Goal: Task Accomplishment & Management: Manage account settings

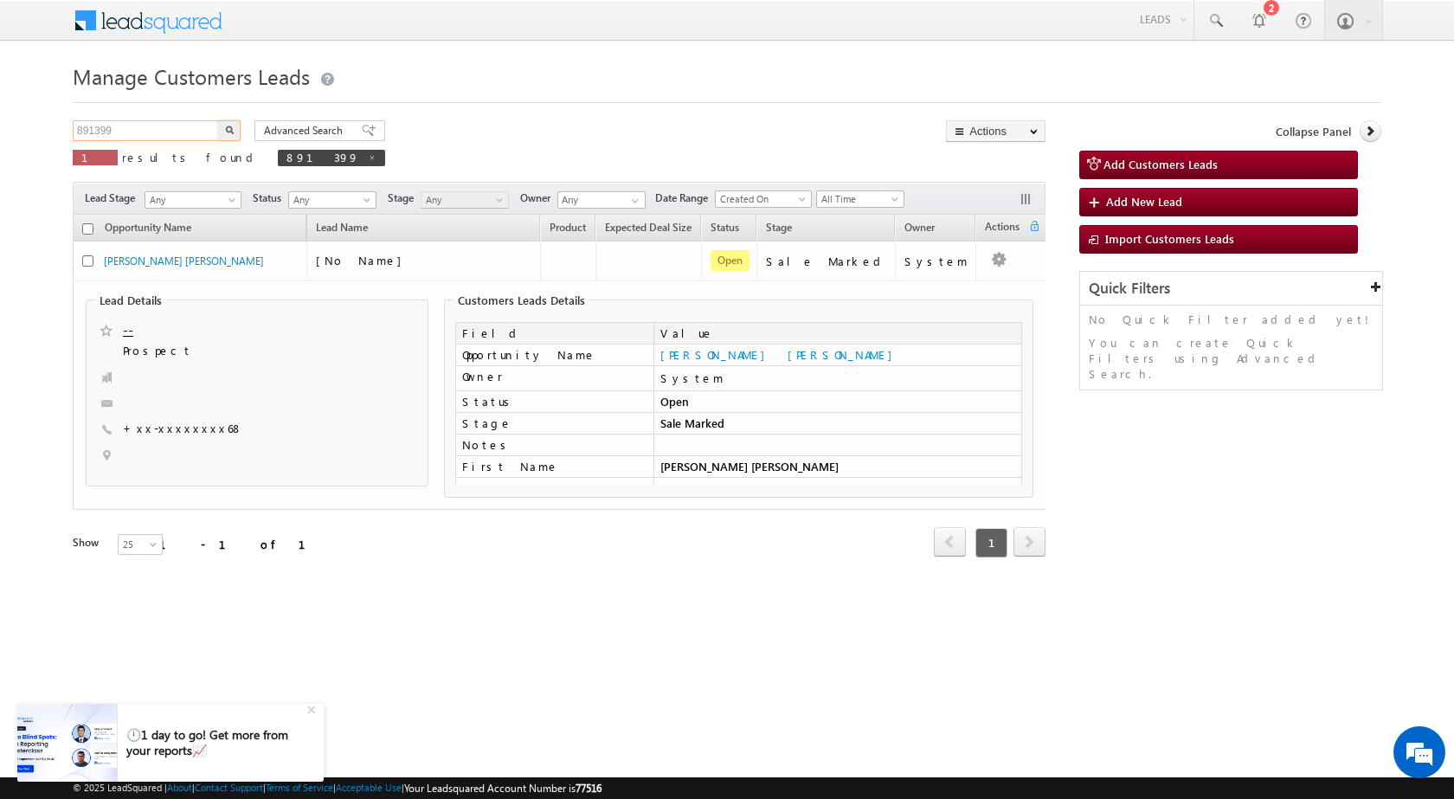
drag, startPoint x: 171, startPoint y: 128, endPoint x: 0, endPoint y: 75, distance: 179.3
click at [0, 75] on body "Menu [PERSON_NAME] sitar a7@ks erve." at bounding box center [727, 302] width 1454 height 605
paste input "923806"
type input "923806"
click at [234, 132] on button "button" at bounding box center [229, 130] width 22 height 21
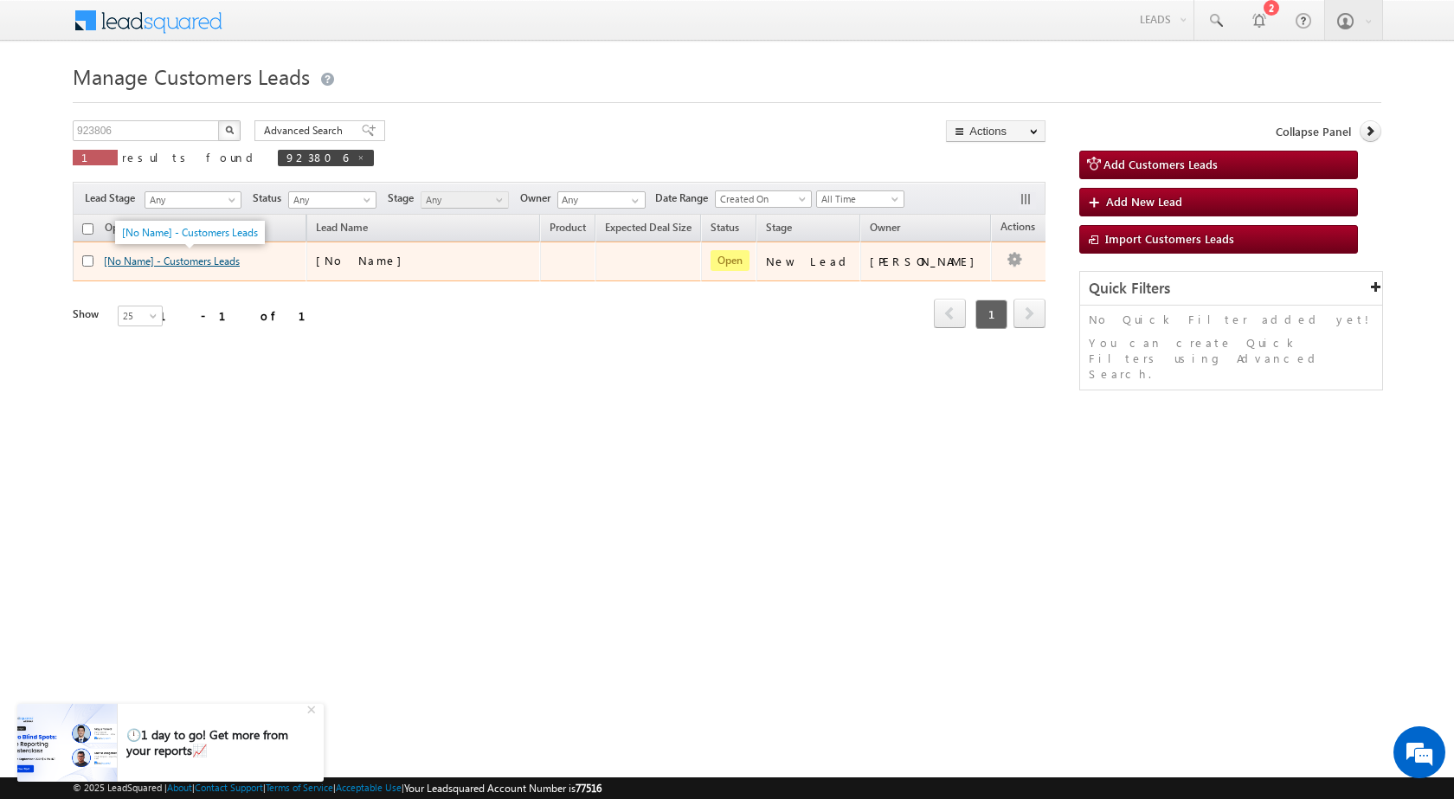
click at [183, 260] on link "[No Name] - Customers Leads" at bounding box center [172, 260] width 136 height 13
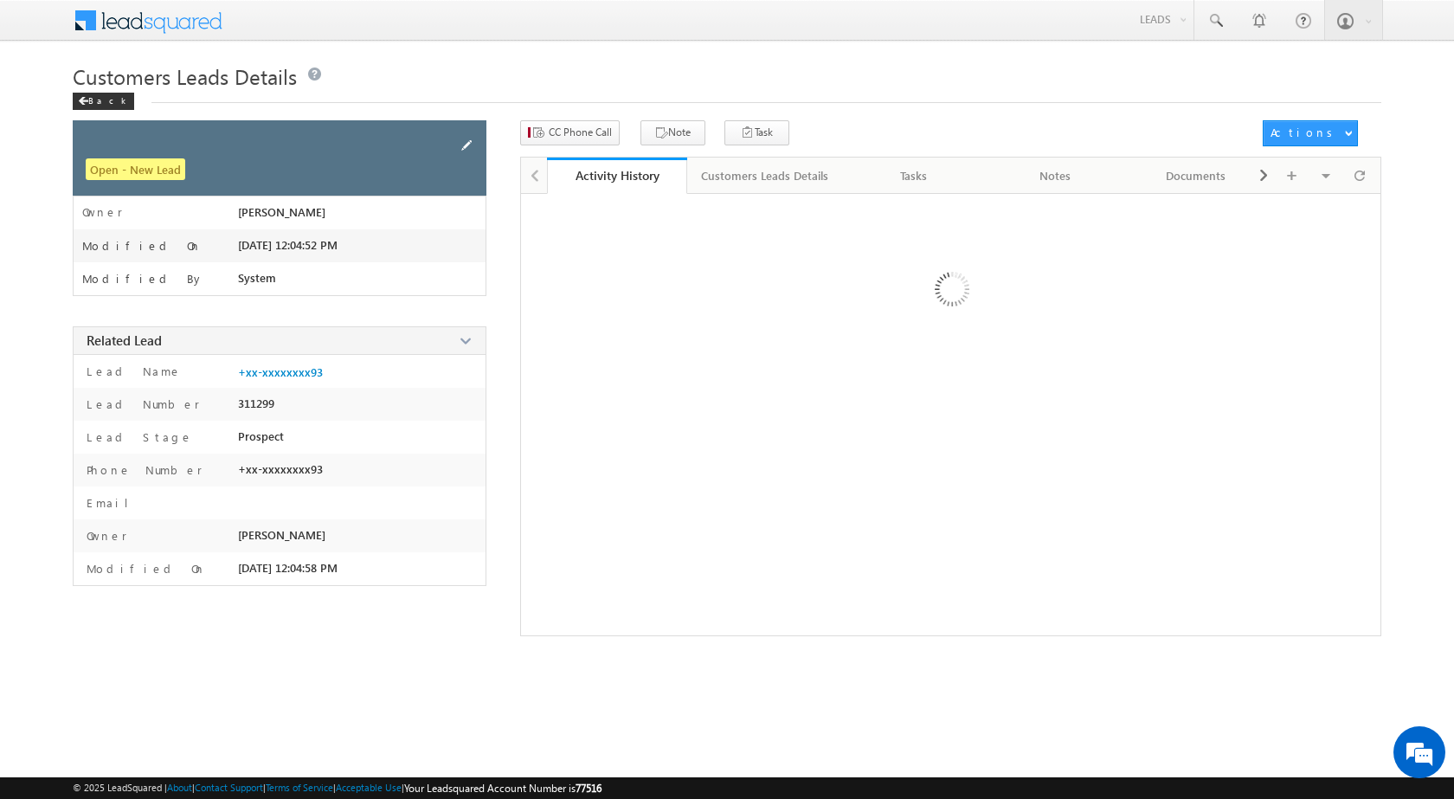
click at [461, 144] on span at bounding box center [466, 145] width 19 height 19
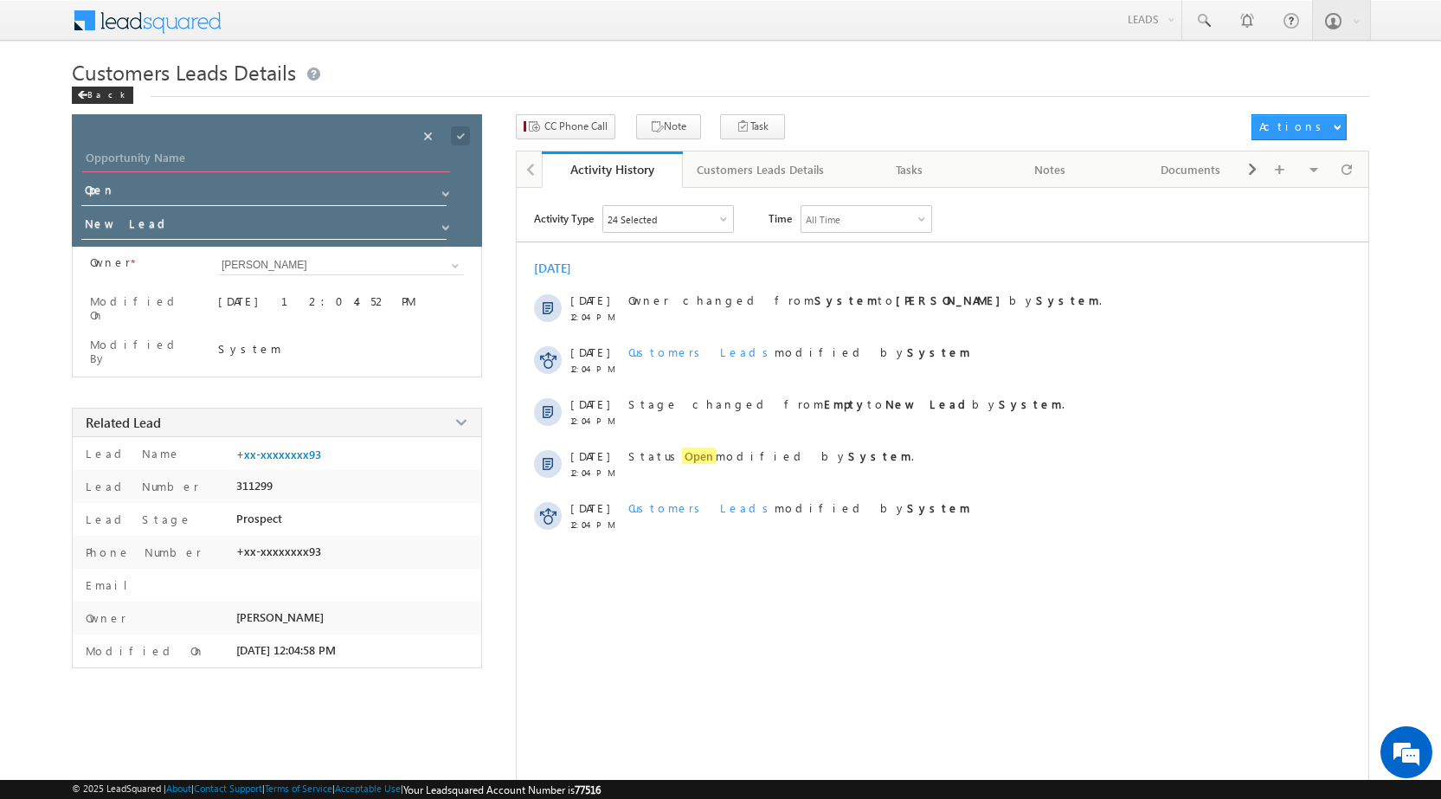
click at [324, 157] on input "Opportunity Name" at bounding box center [266, 160] width 368 height 24
paste input "[PERSON_NAME]"
type input "[PERSON_NAME]"
click at [455, 133] on span at bounding box center [460, 135] width 19 height 19
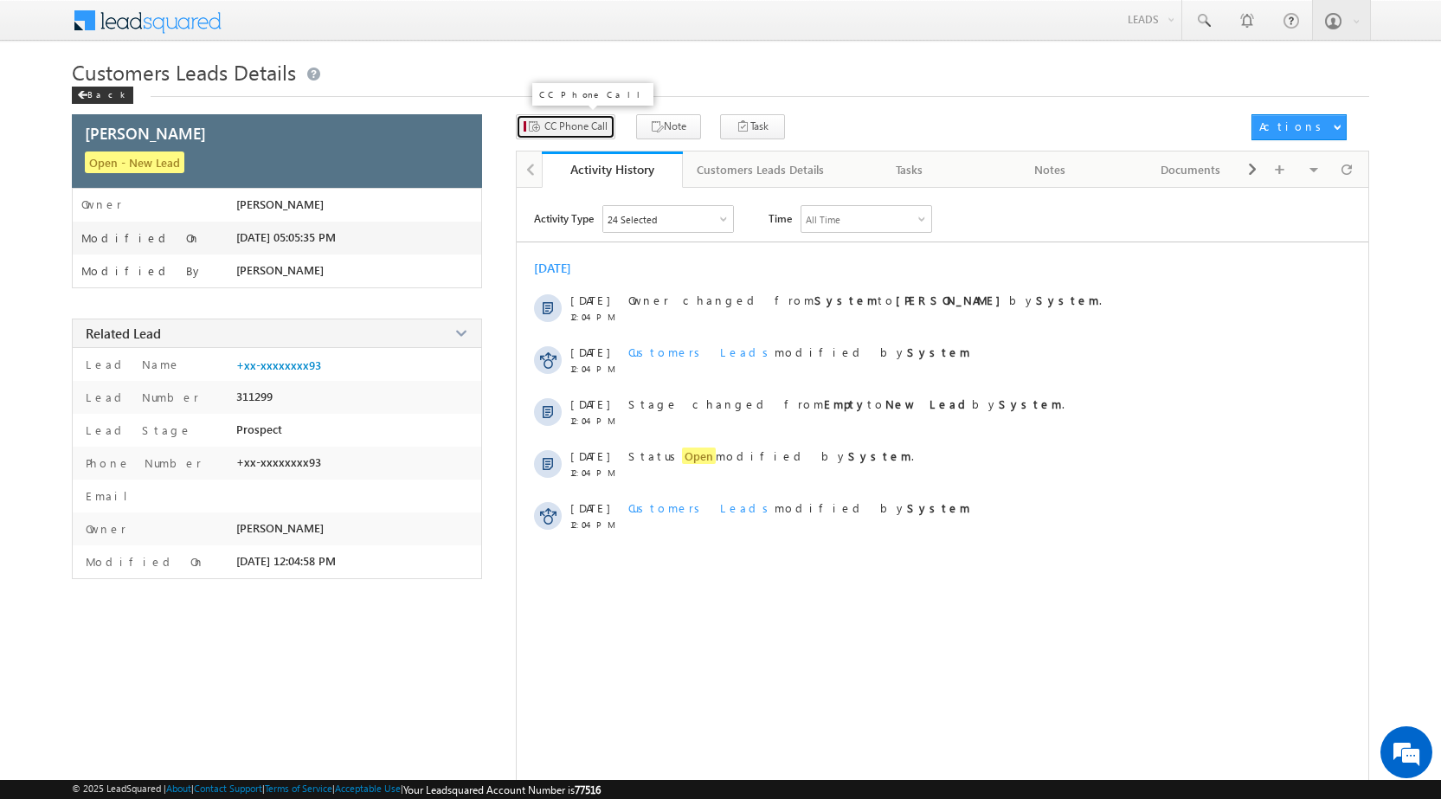
click at [559, 120] on span "CC Phone Call" at bounding box center [575, 127] width 63 height 16
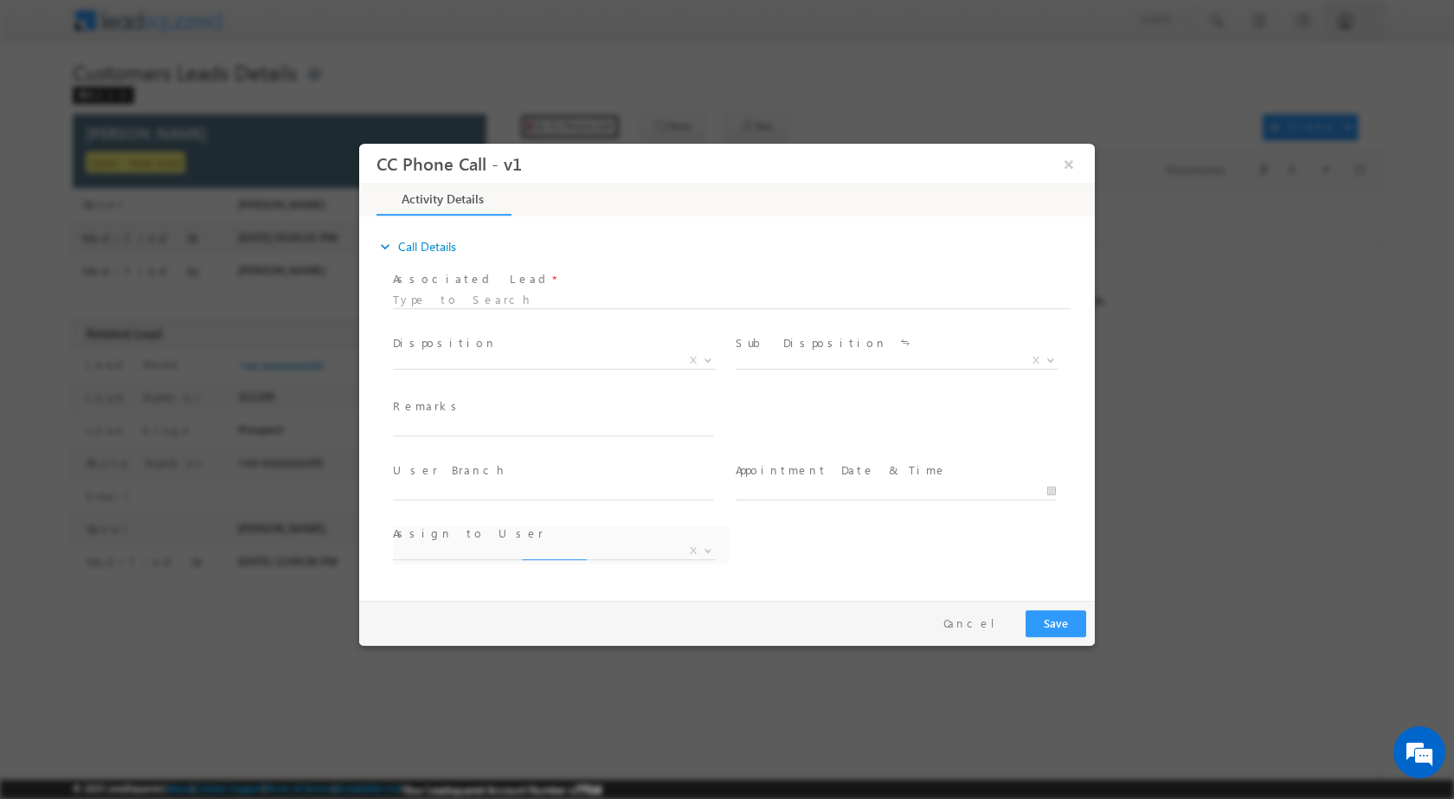
select select "[EMAIL_ADDRESS][DOMAIN_NAME]"
click at [708, 358] on b at bounding box center [708, 359] width 10 height 6
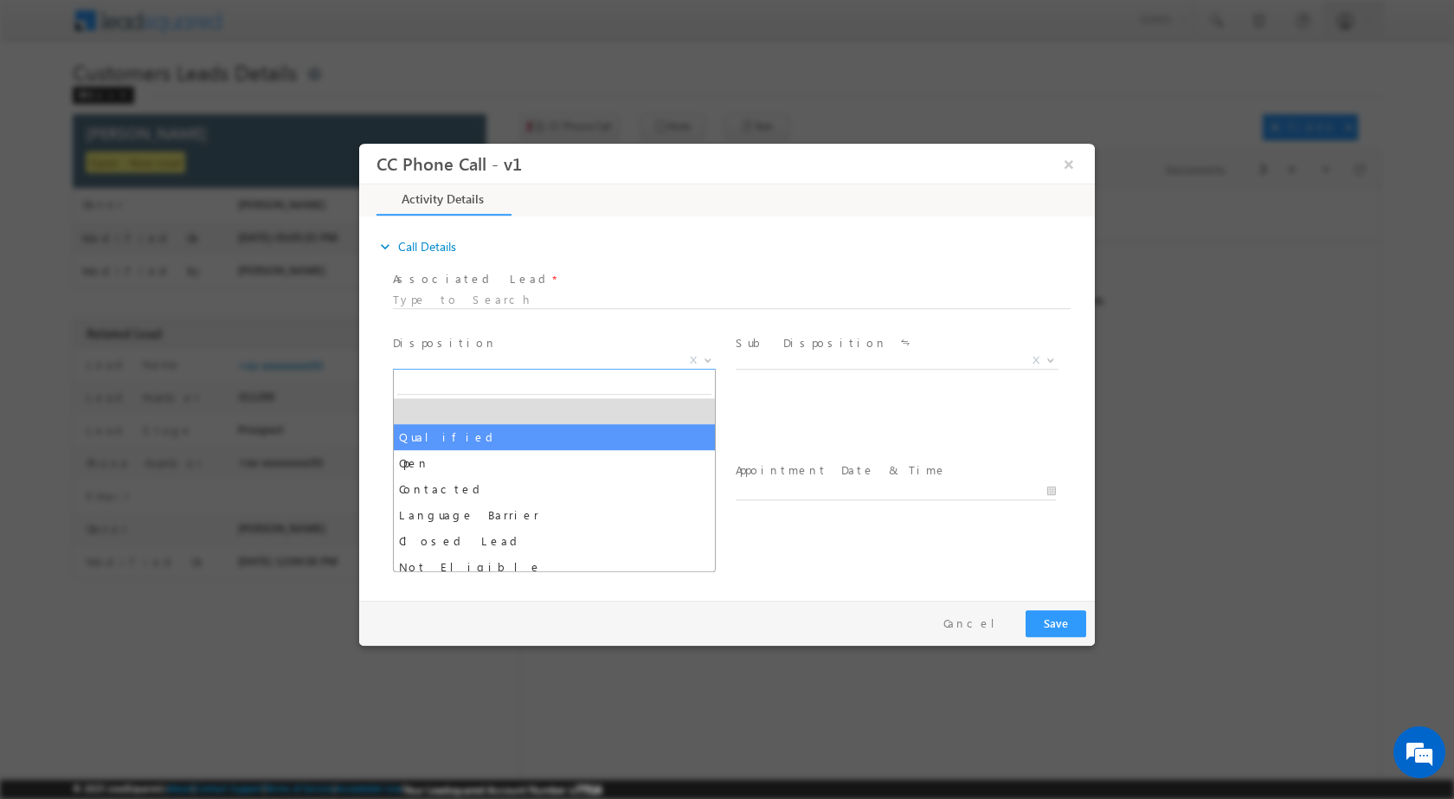
select select "Qualified"
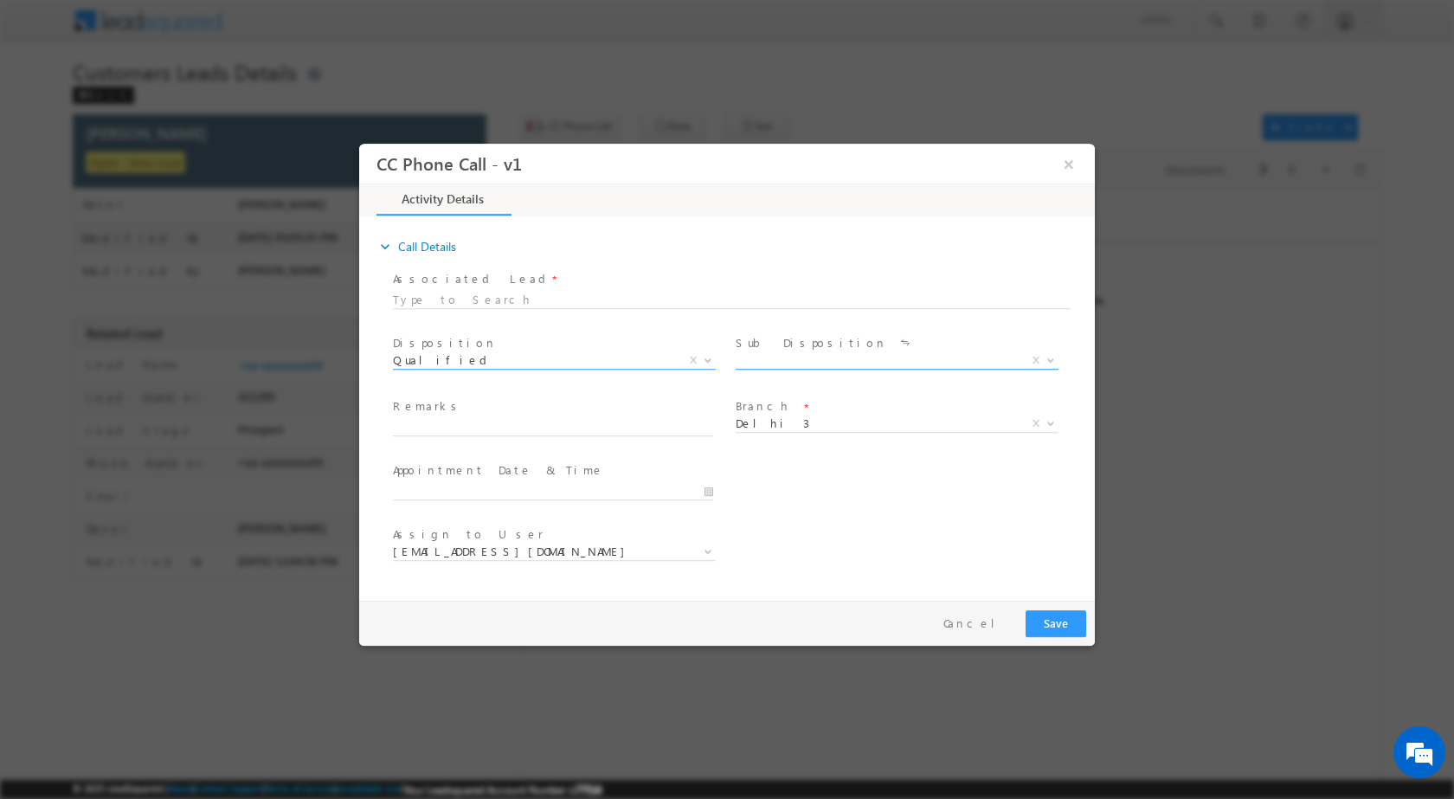
click at [1053, 362] on span at bounding box center [1048, 359] width 17 height 22
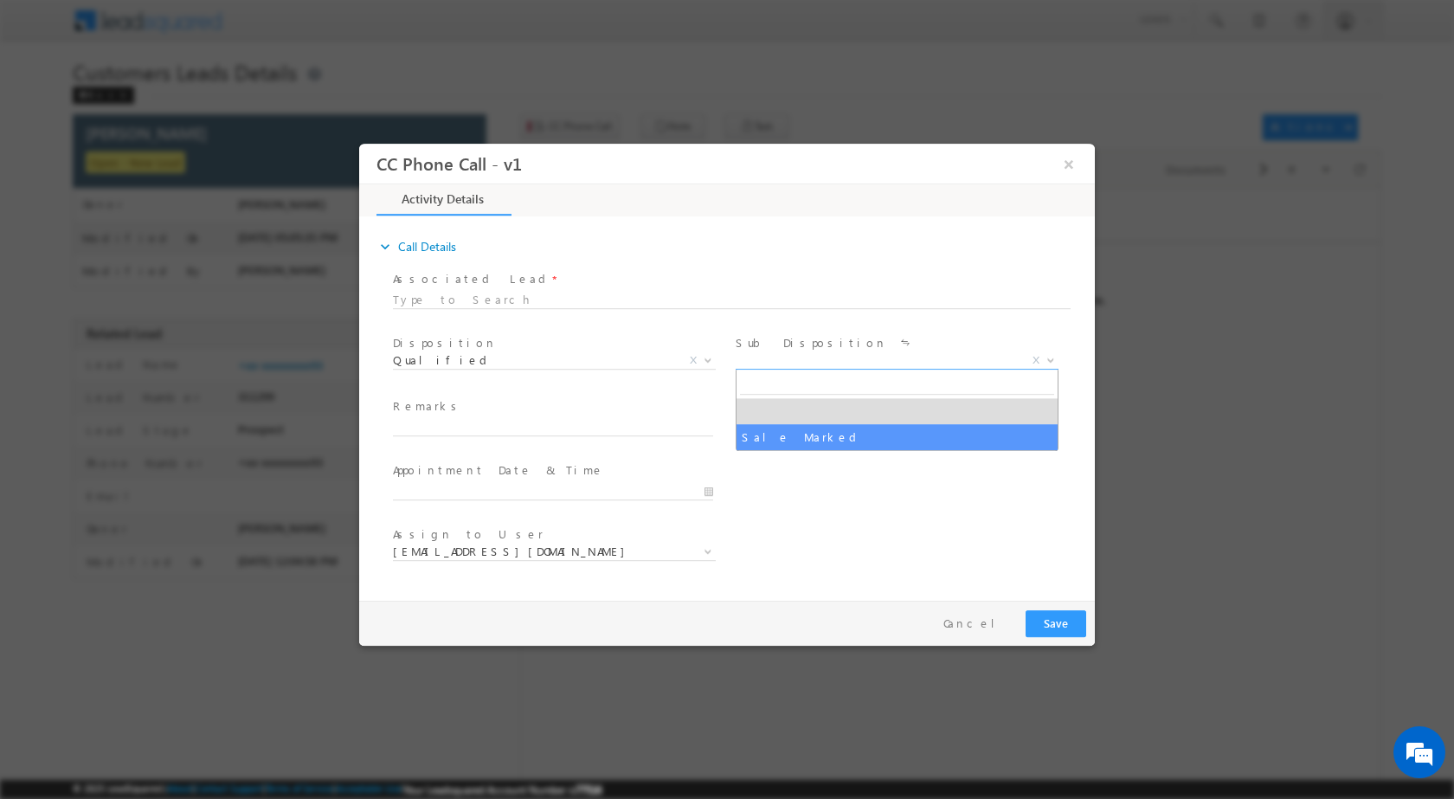
select select "Sale Marked"
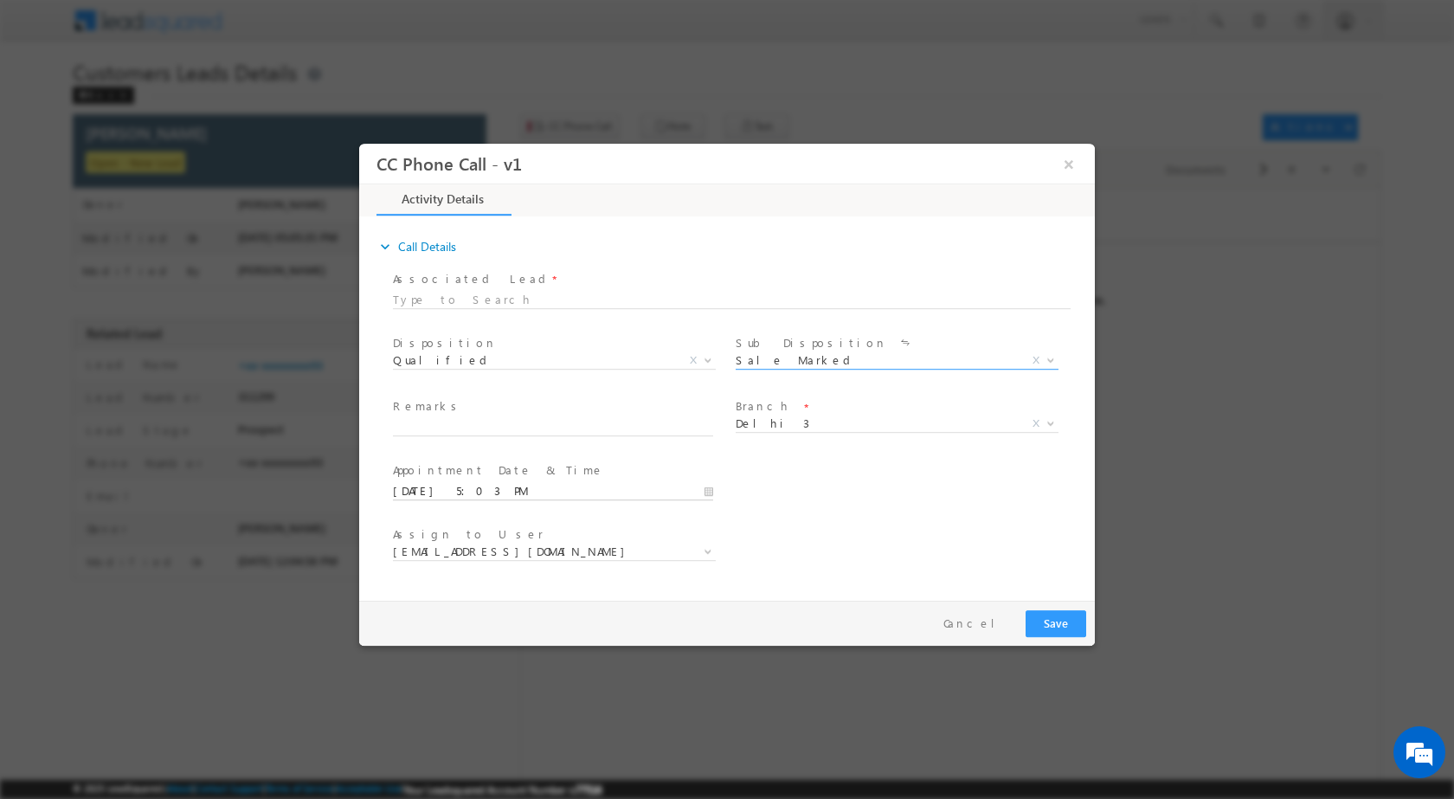
click at [709, 497] on input "[DATE] 5:03 PM" at bounding box center [553, 490] width 320 height 17
type input "[DATE] 5:03 PM"
type input "12"
type input "[DATE] 12:03 PM"
click at [512, 473] on input "03" at bounding box center [504, 469] width 72 height 11
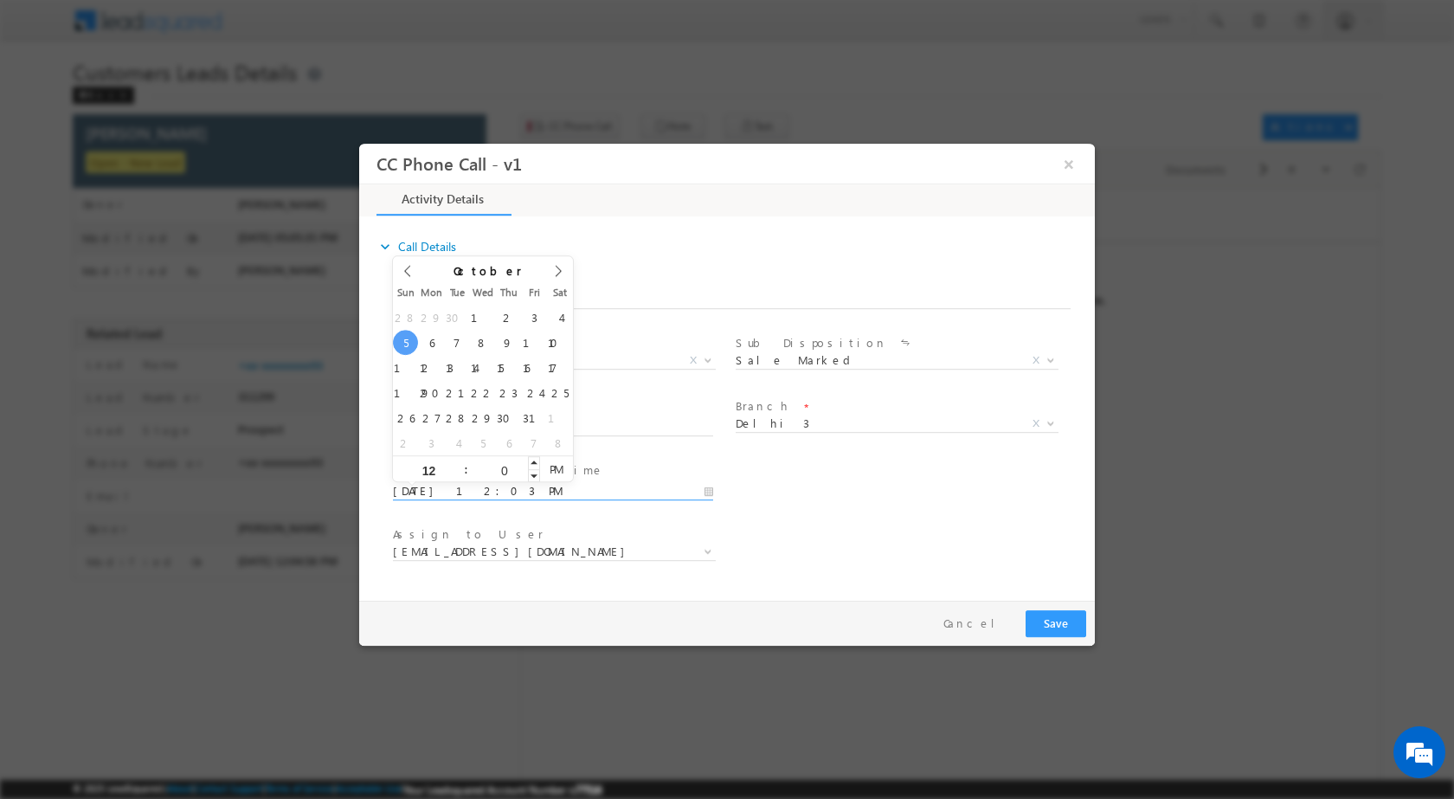
type input "00"
type input "[DATE] 12:00 PM"
click at [899, 496] on div "User Branch * Appointment Date & Time * [DATE] 12:00 PM" at bounding box center [741, 489] width 705 height 64
click at [1060, 418] on div "MUMBAI REGIONAL OFFICE CMS DEFAULT BRANCH Beawar Ratlam [GEOGRAPHIC_DATA] Pali …" at bounding box center [903, 426] width 336 height 20
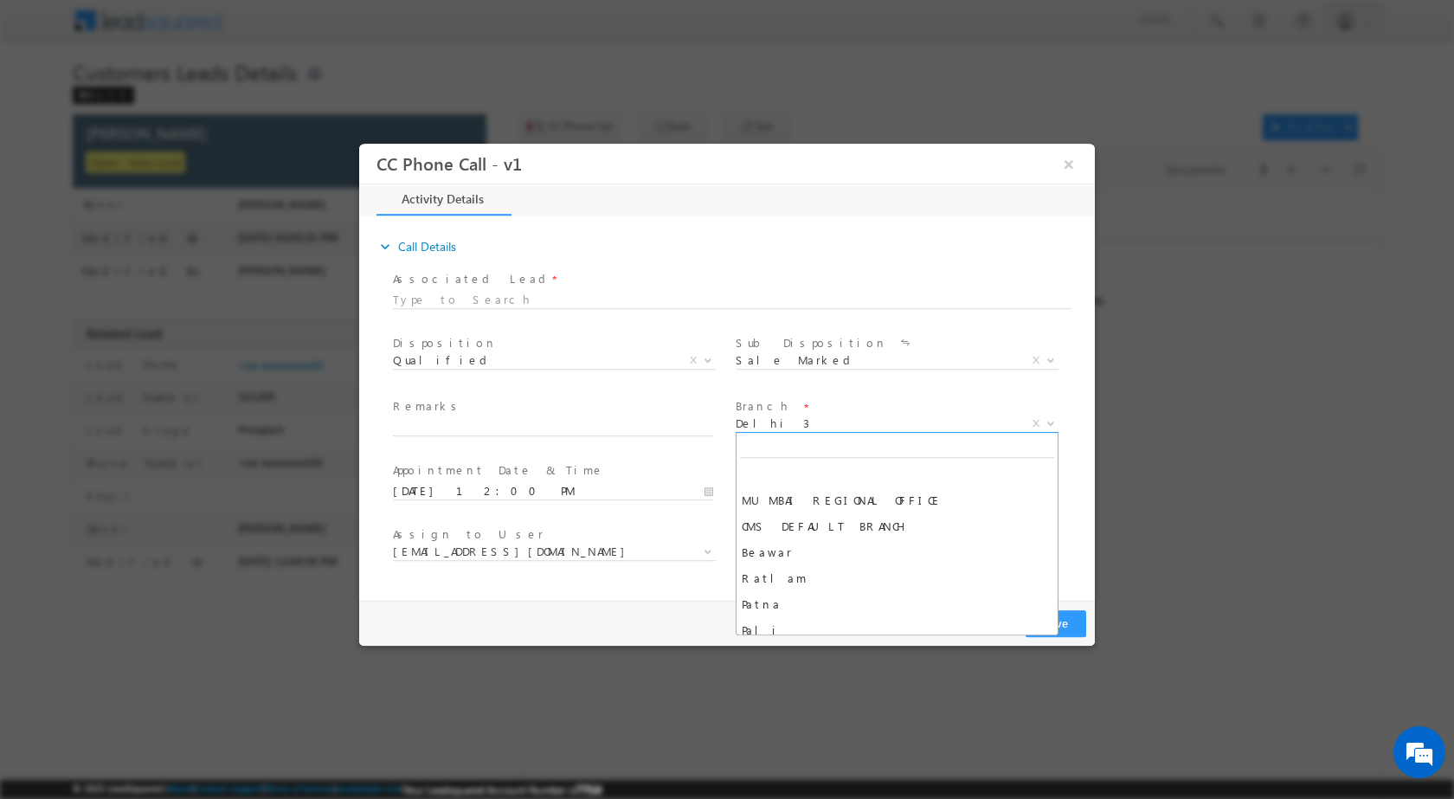
click at [1049, 422] on b at bounding box center [1050, 422] width 10 height 6
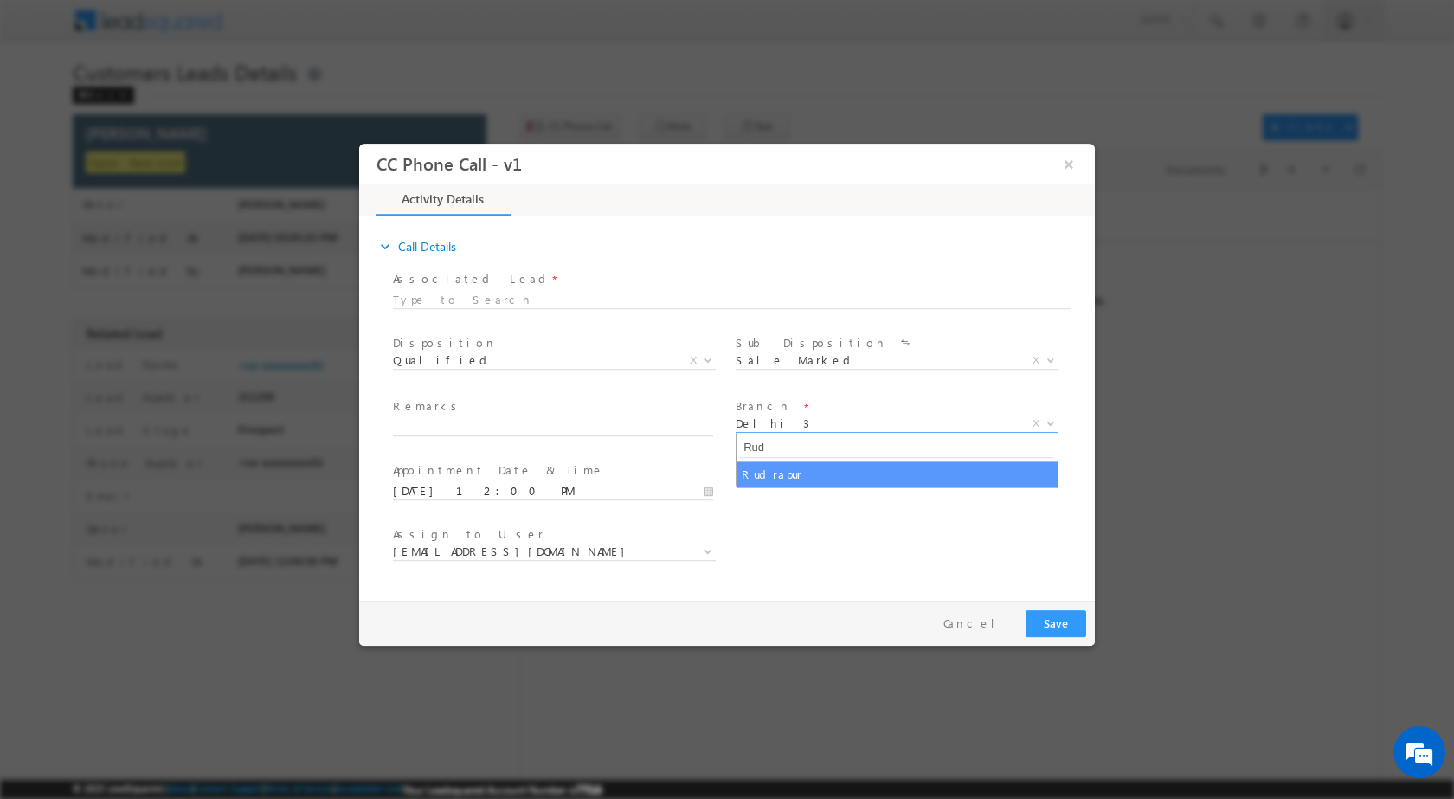
type input "Rud"
select select "Rudrapur"
select select "[EMAIL_ADDRESS][DOMAIN_NAME]"
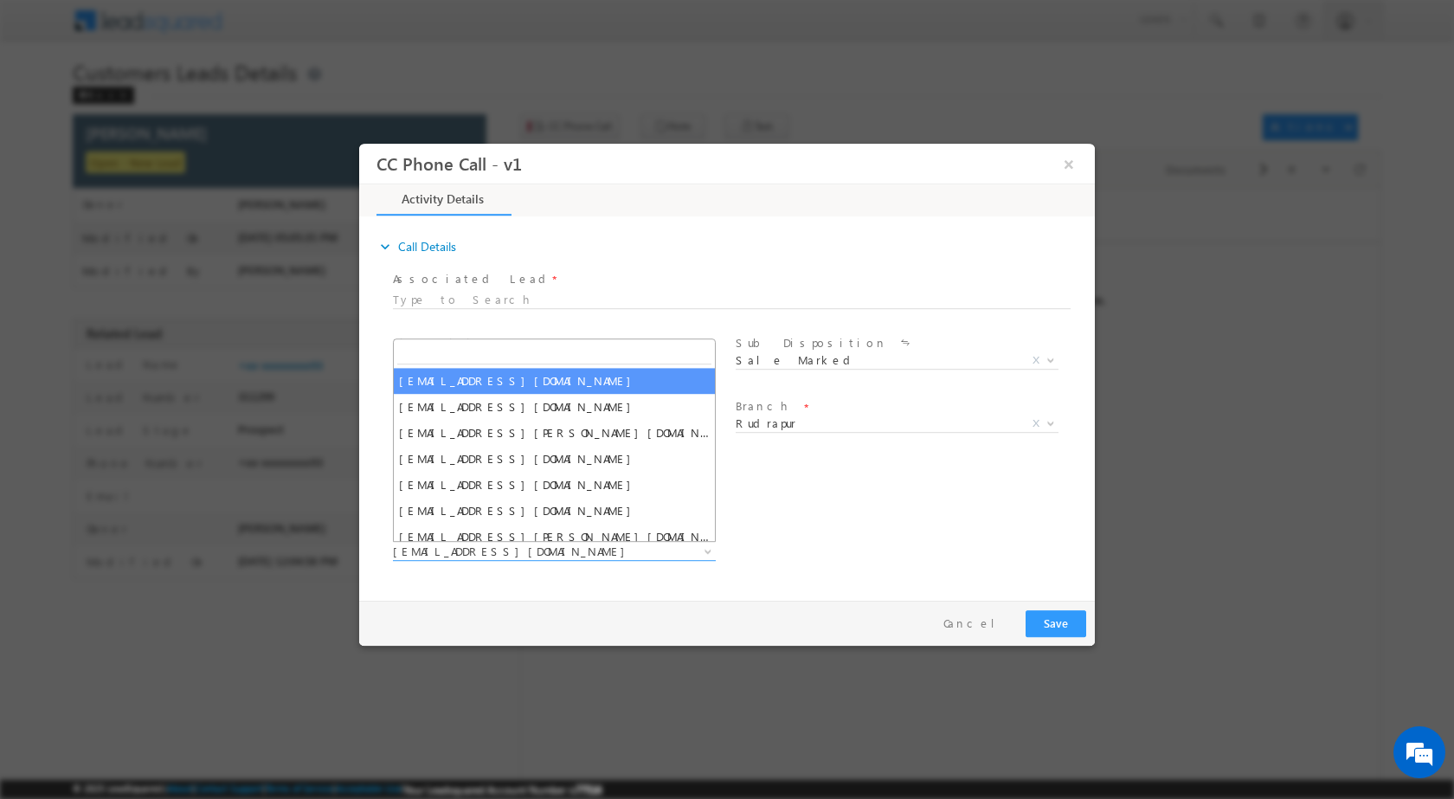
click at [712, 539] on body "CC Phone Call - v1 × Activity Details * Yes" at bounding box center [726, 367] width 735 height 449
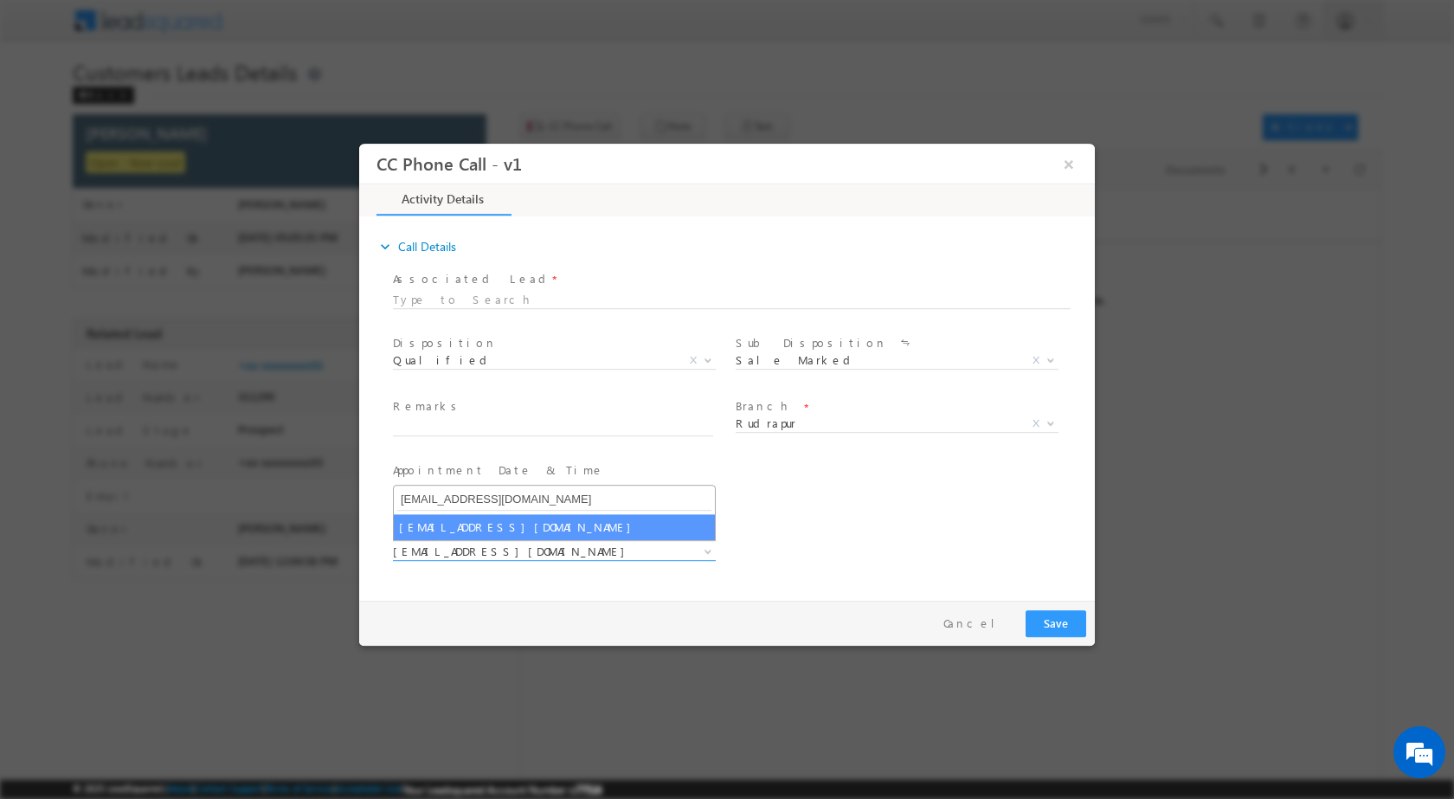
type input "[EMAIL_ADDRESS][DOMAIN_NAME]"
select select "[EMAIL_ADDRESS][DOMAIN_NAME]"
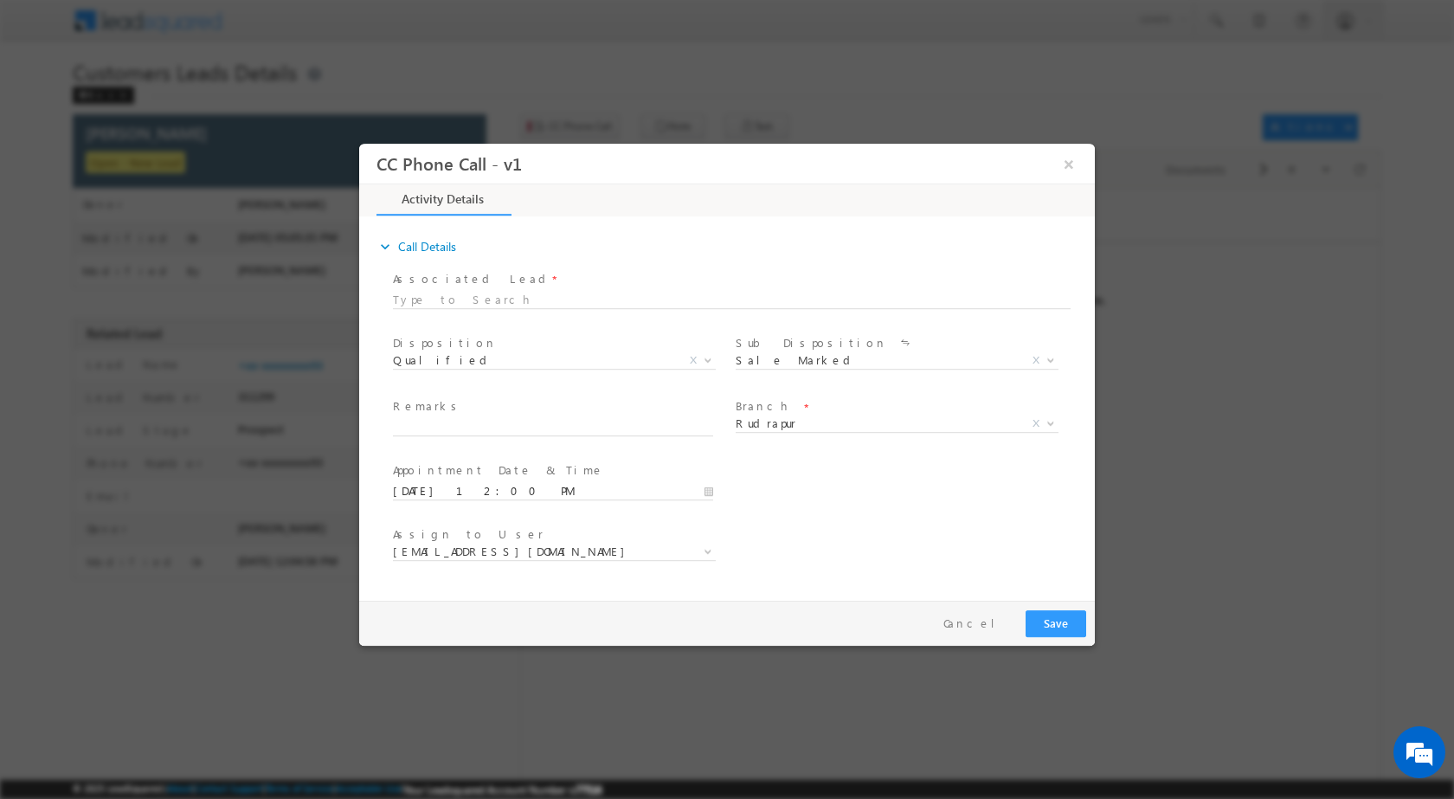
click at [560, 414] on span "Remarks *" at bounding box center [552, 406] width 319 height 19
click at [564, 418] on input "text" at bounding box center [553, 426] width 320 height 17
paste input "29/09-Customer Name is [PERSON_NAME] Customer age is [DEMOGRAPHIC_DATA] yrs Loa…"
type input "29/09-Customer Name is [PERSON_NAME] Customer age is [DEMOGRAPHIC_DATA] yrs Loa…"
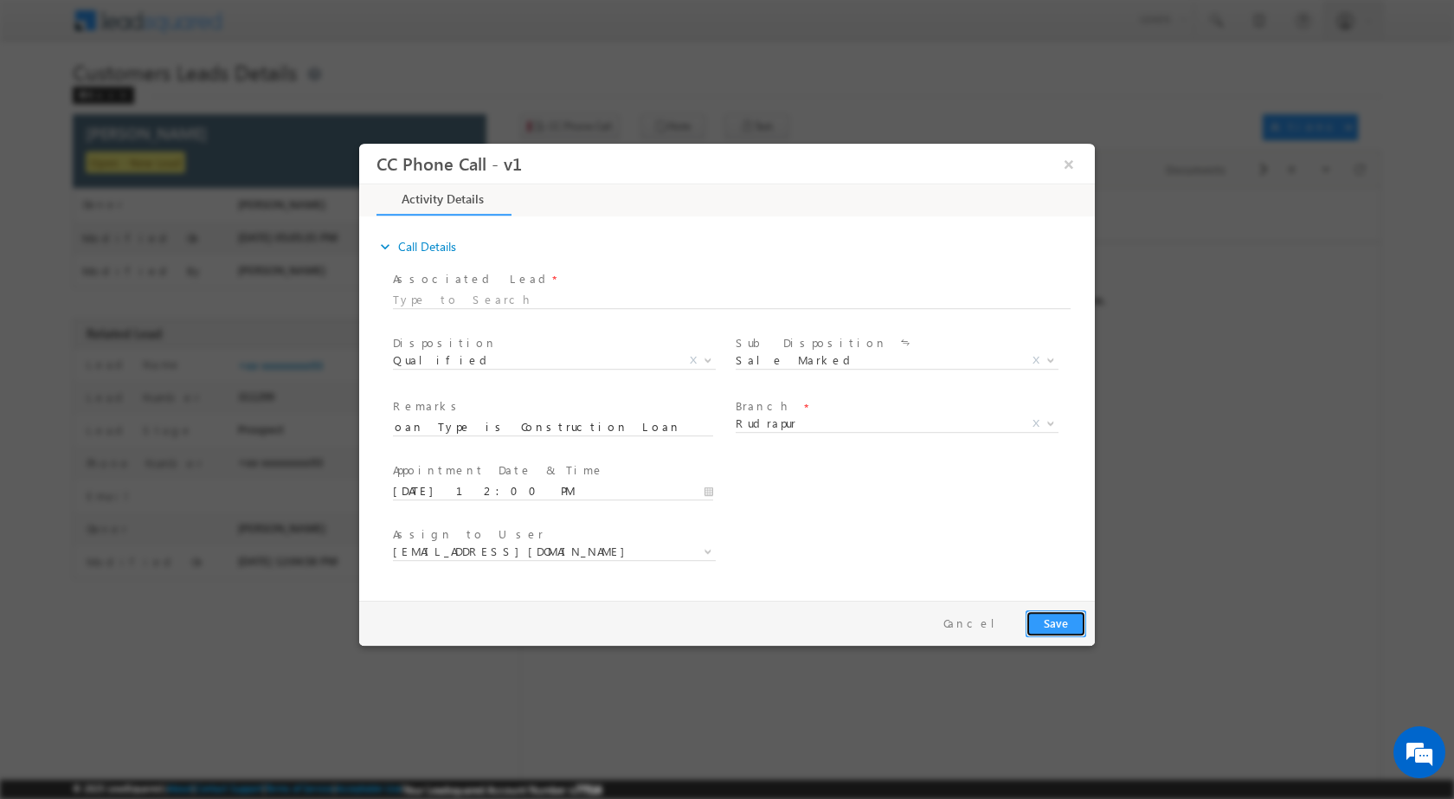
click at [1064, 626] on button "Save" at bounding box center [1055, 622] width 61 height 27
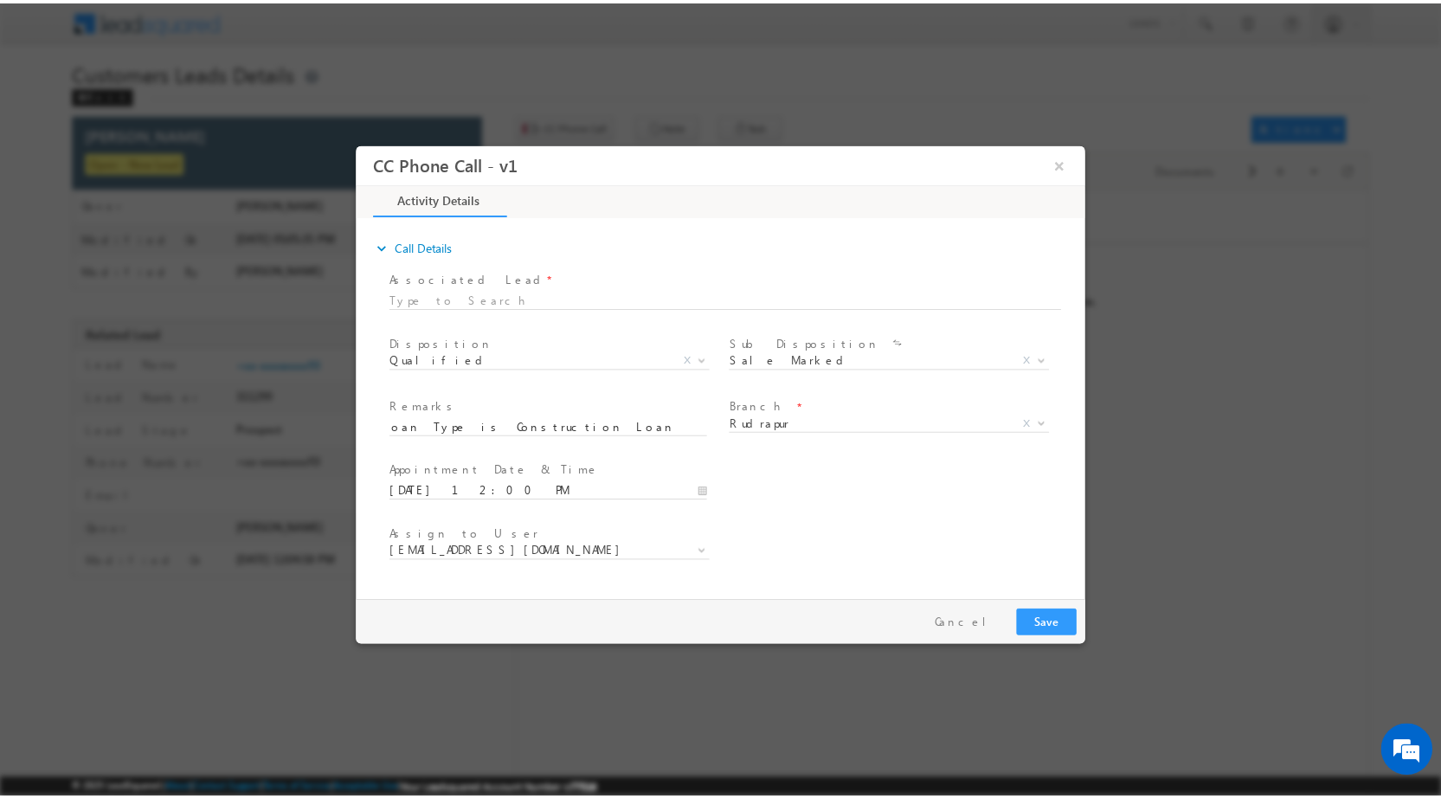
scroll to position [0, 0]
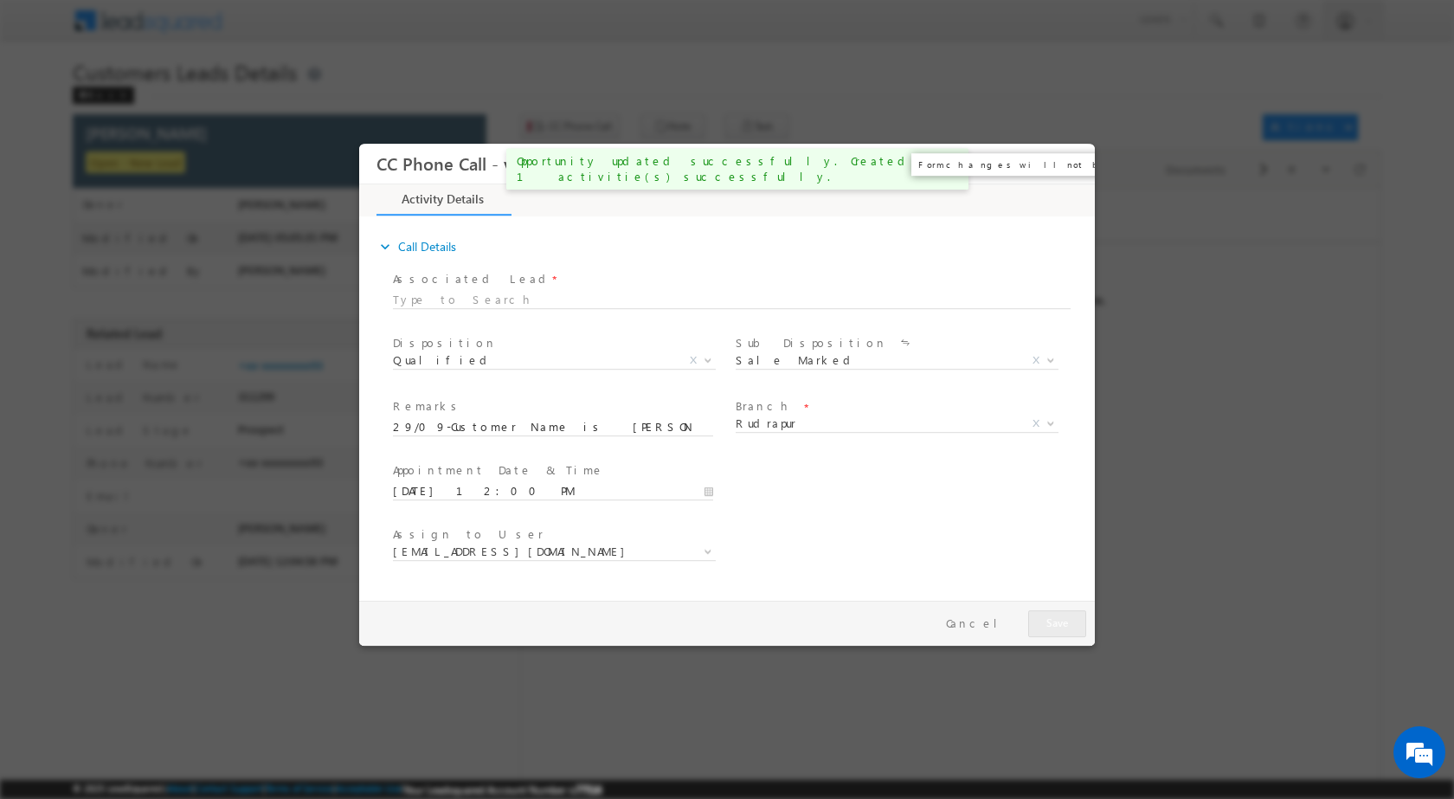
click at [1069, 158] on button "×" at bounding box center [1068, 163] width 29 height 32
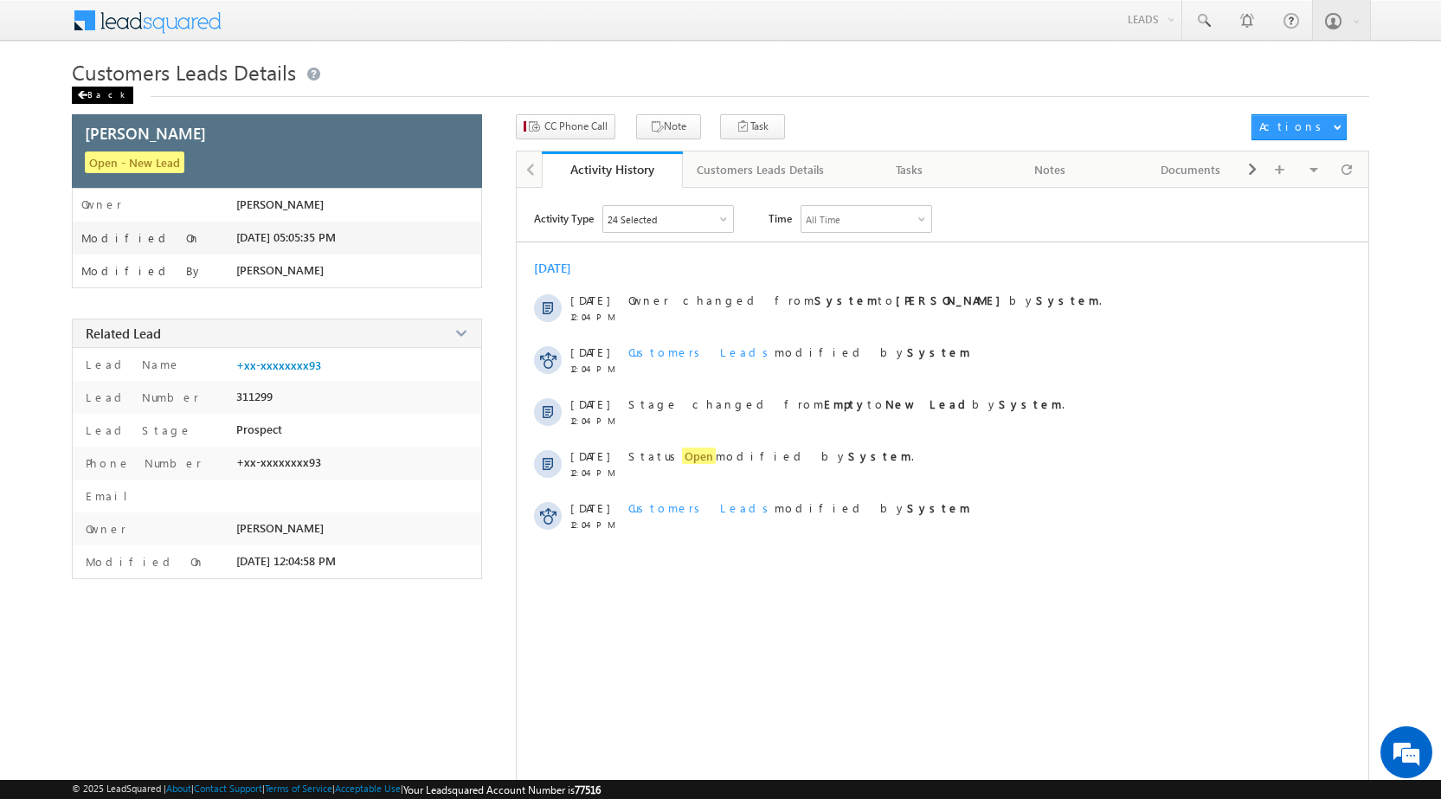
click at [101, 96] on div "Back" at bounding box center [102, 95] width 61 height 17
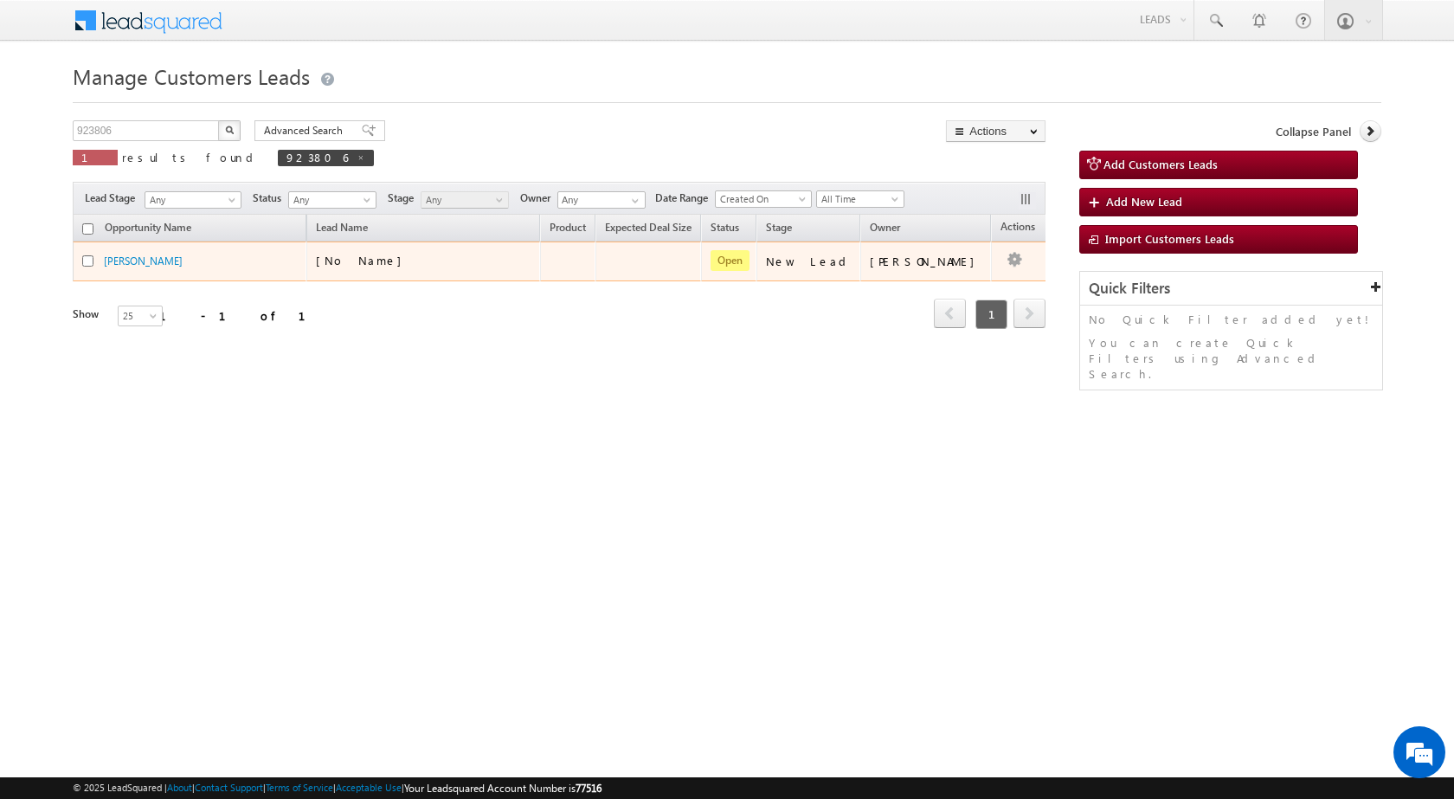
click at [1003, 261] on td at bounding box center [1027, 261] width 72 height 40
click at [949, 279] on link "Edit" at bounding box center [979, 283] width 87 height 21
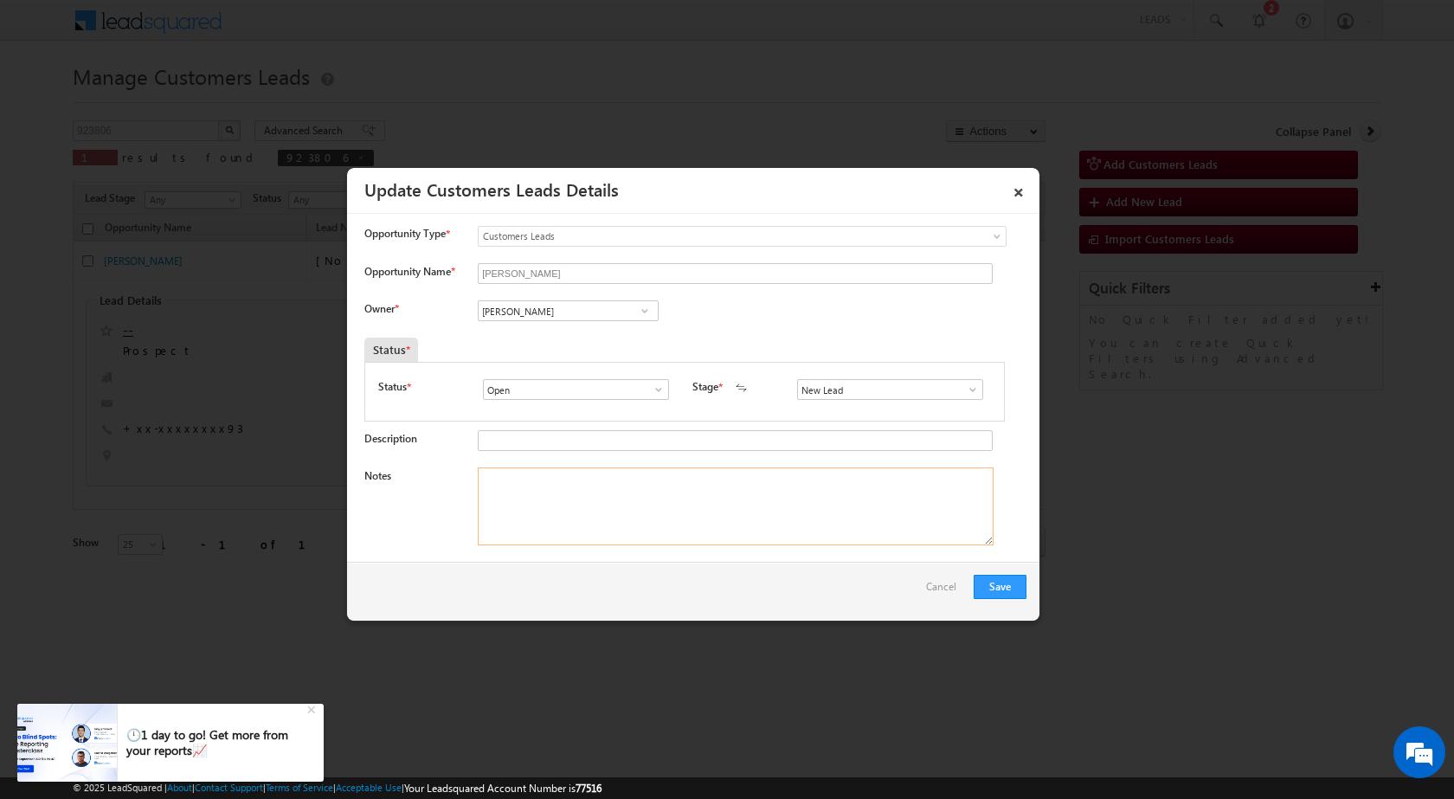
click at [643, 515] on textarea "Notes" at bounding box center [736, 506] width 516 height 78
paste textarea "29/09-Customer Name is SANJAY DHALI Customer age is 41 yrs Loan Type is Constru…"
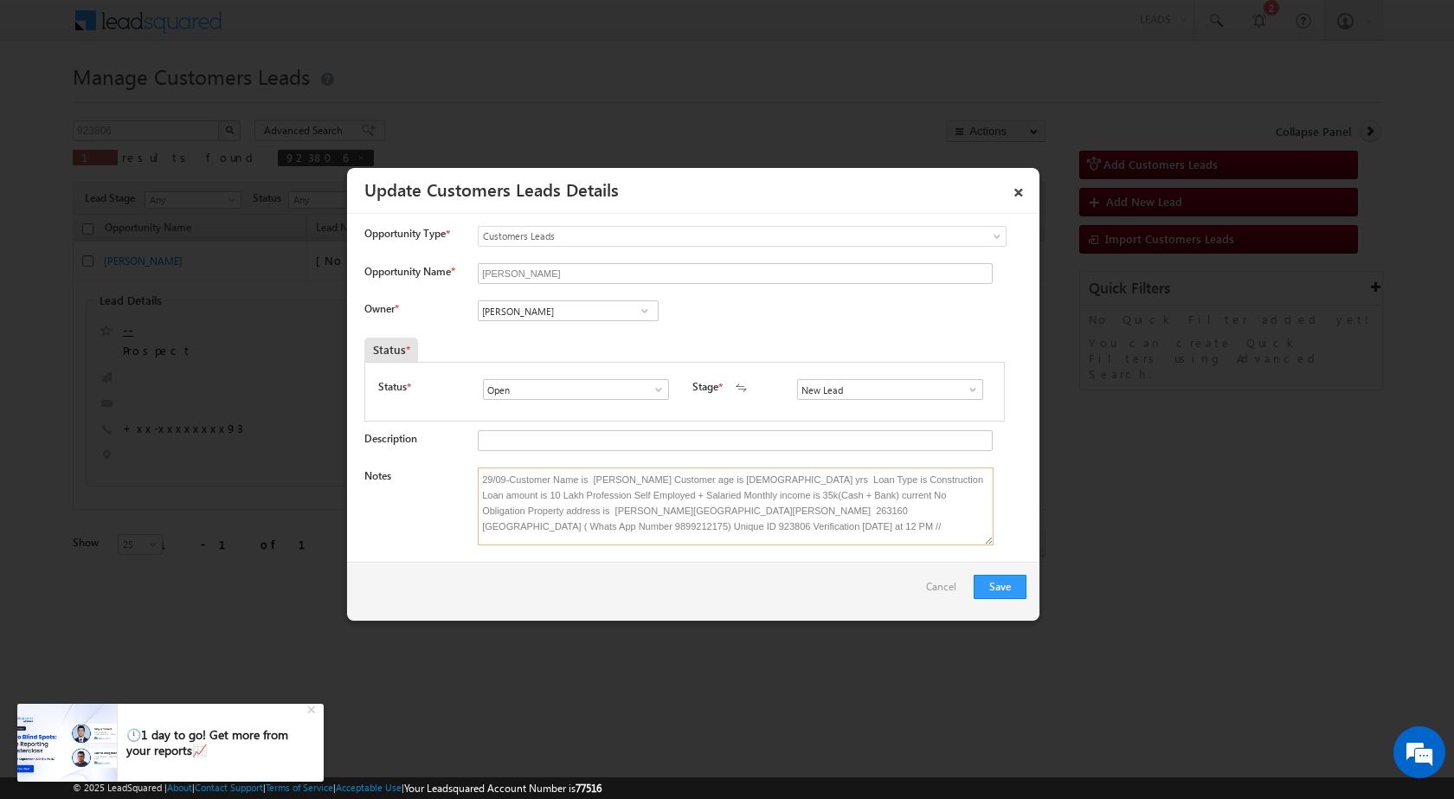
scroll to position [3, 0]
type textarea "29/09-Customer Name is SANJAY DHALI Customer age is 41 yrs Loan Type is Constru…"
click at [644, 315] on span at bounding box center [644, 311] width 17 height 14
paste input "[EMAIL_ADDRESS][DOMAIN_NAME]"
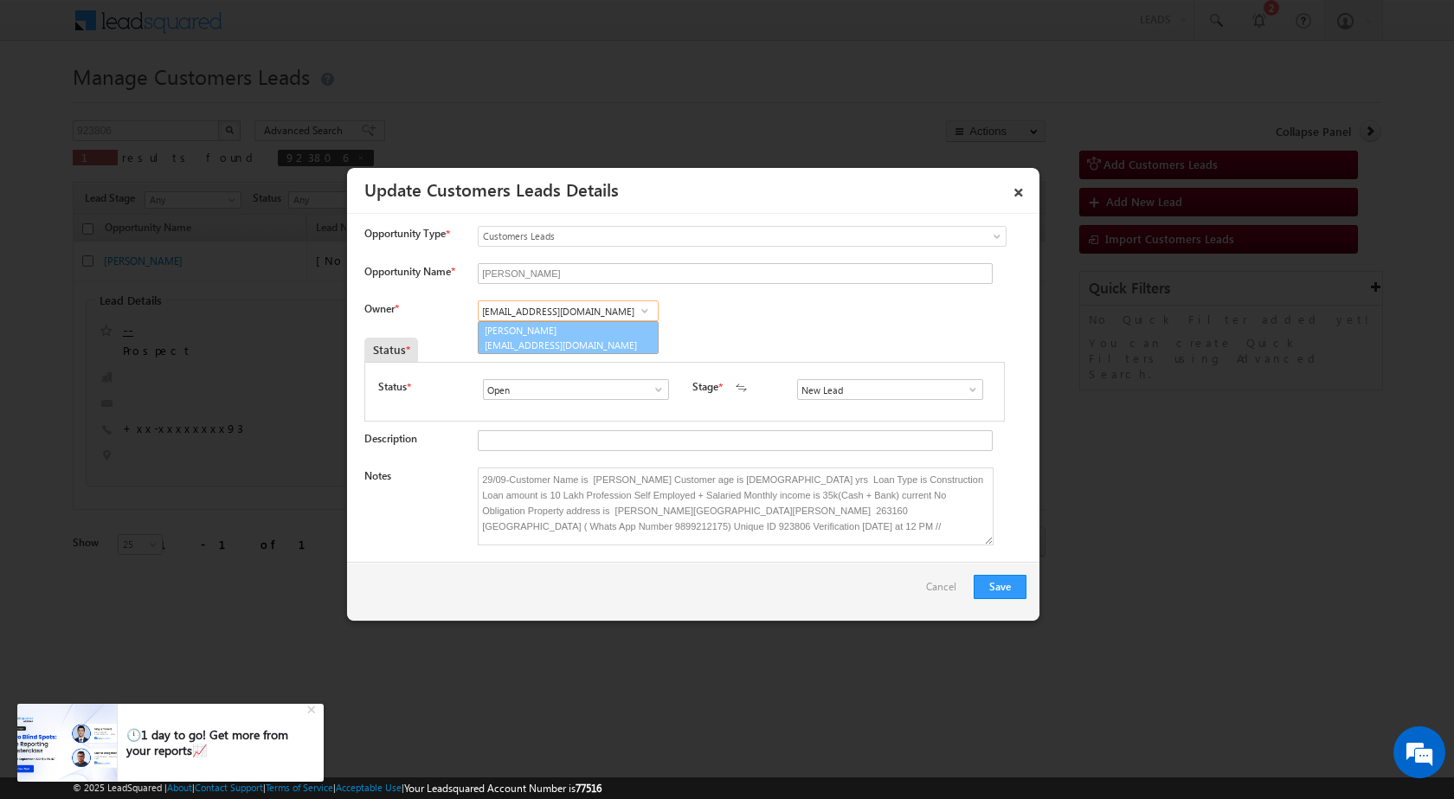
click at [593, 346] on span "[EMAIL_ADDRESS][DOMAIN_NAME]" at bounding box center [563, 344] width 156 height 13
type input "Nadeem Ahmad"
click at [1008, 590] on button "Save" at bounding box center [999, 586] width 53 height 24
